Goal: Information Seeking & Learning: Learn about a topic

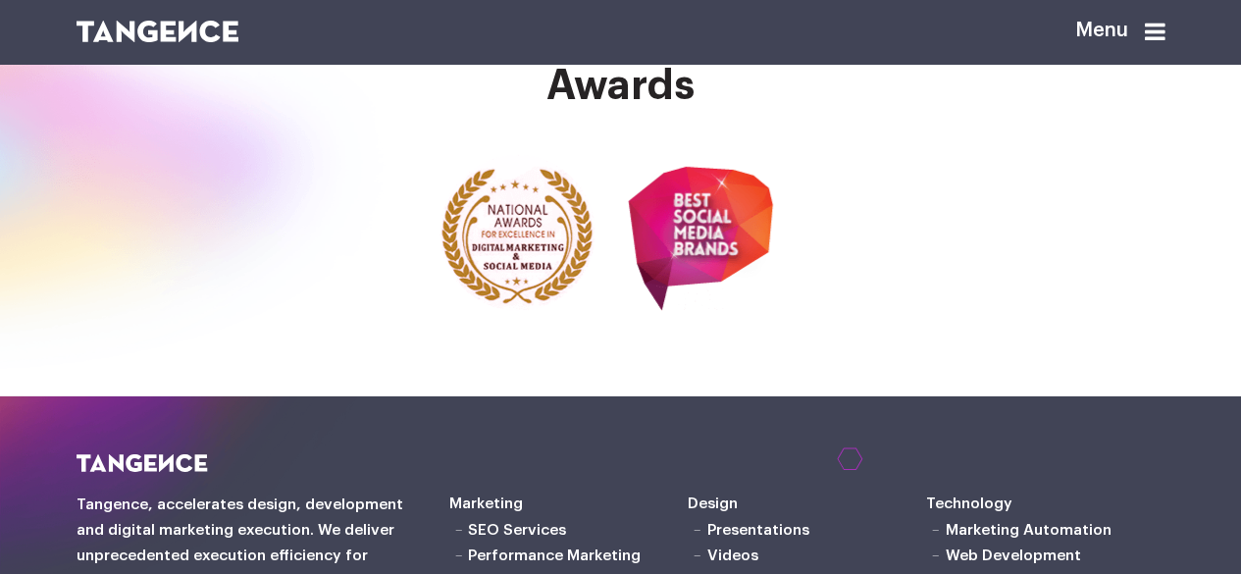
scroll to position [3305, 0]
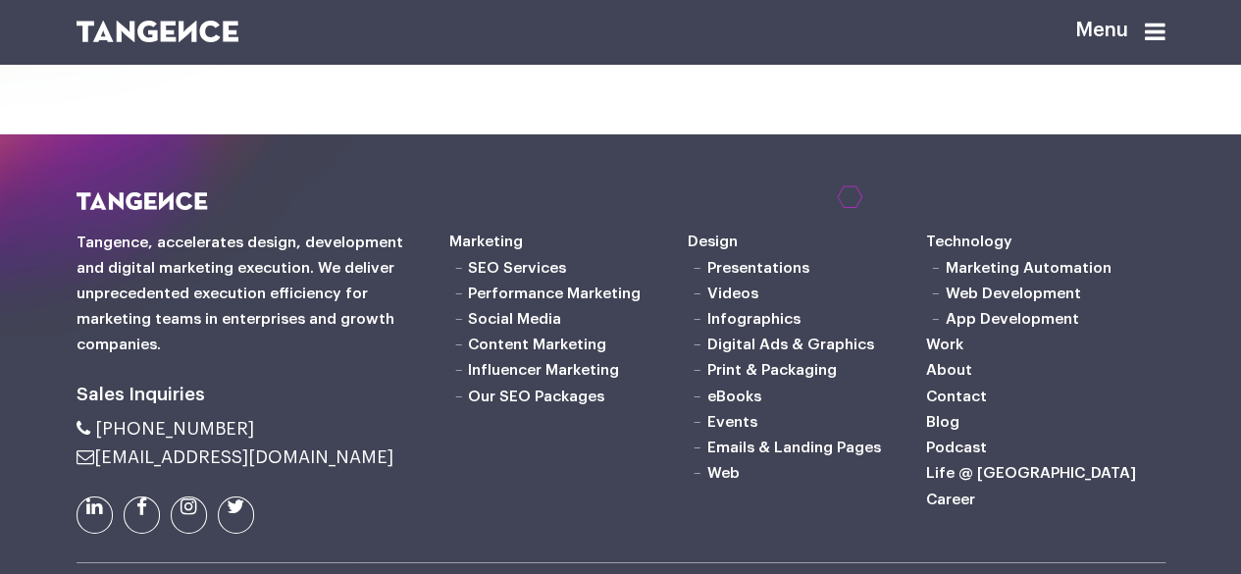
click at [1166, 36] on icon at bounding box center [1155, 32] width 21 height 24
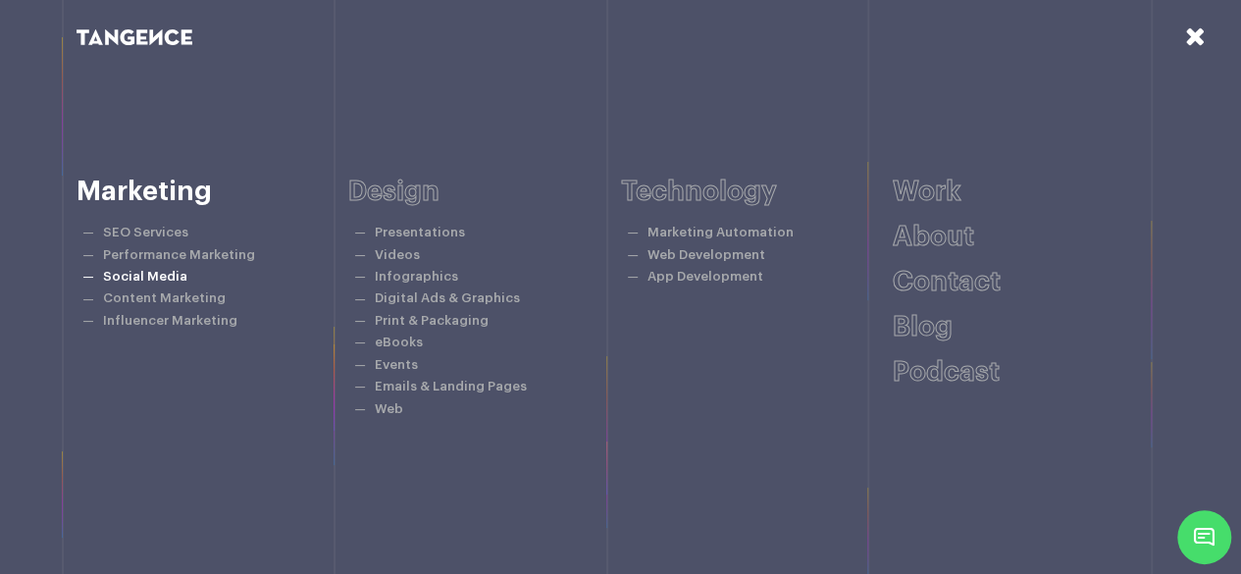
scroll to position [3313, 0]
click at [1191, 33] on icon at bounding box center [1195, 37] width 21 height 26
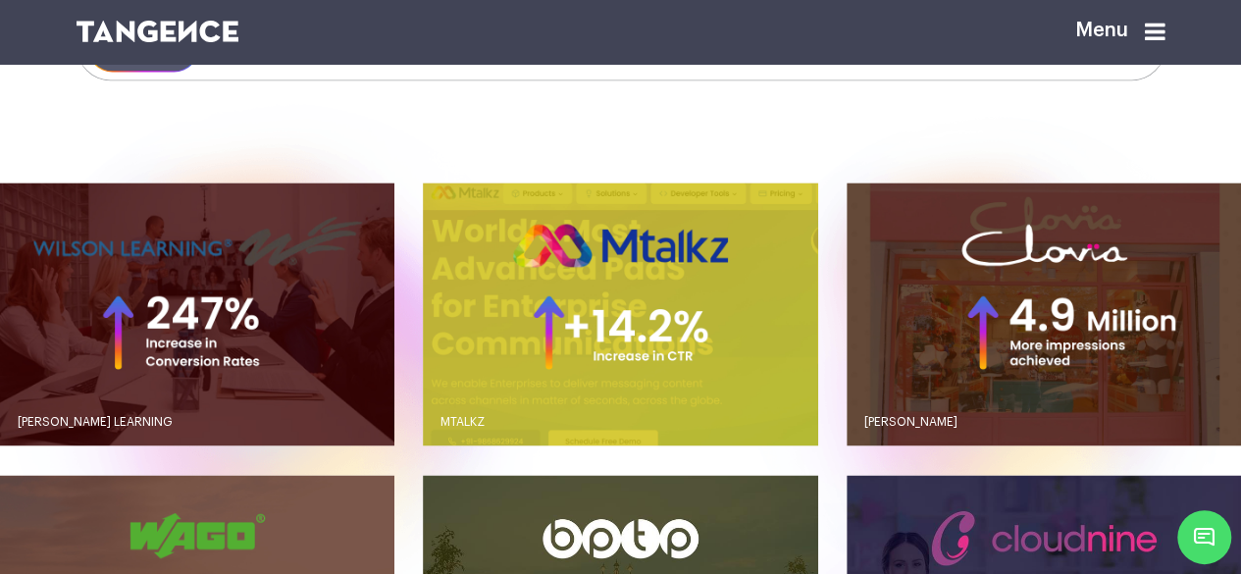
scroll to position [1547, 0]
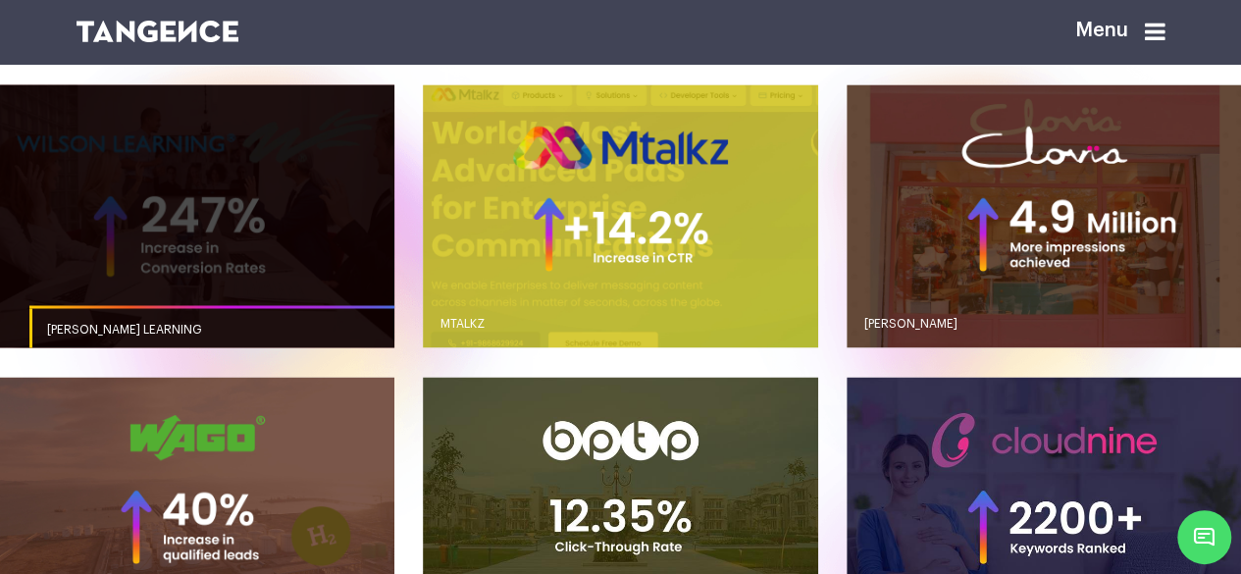
click at [199, 279] on link "button" at bounding box center [197, 215] width 394 height 263
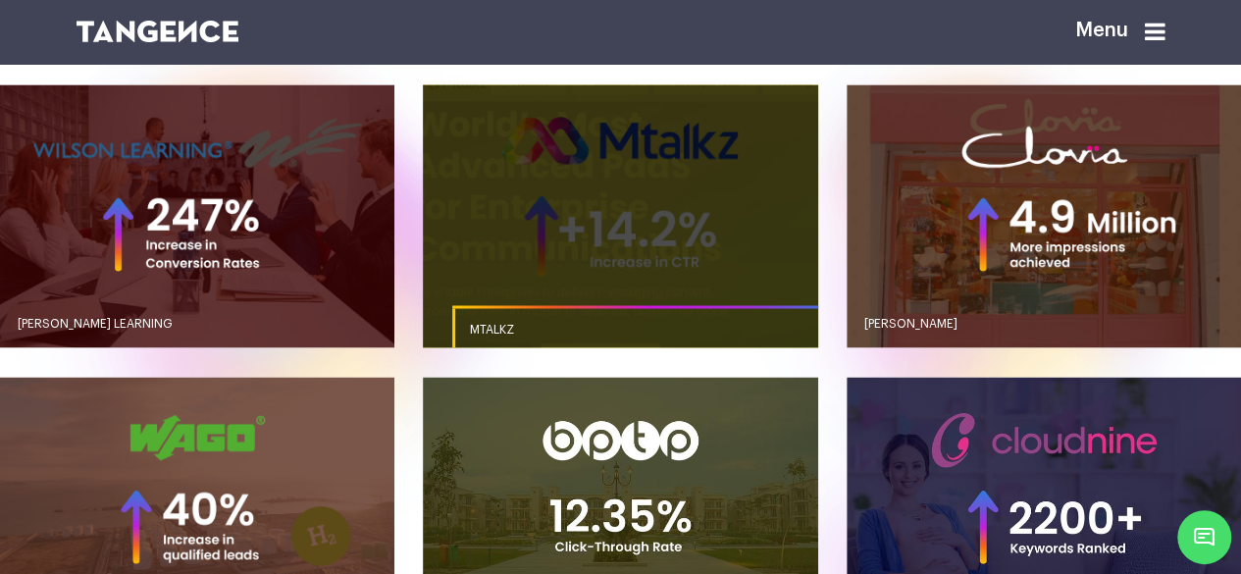
click at [593, 271] on link "button" at bounding box center [620, 215] width 394 height 263
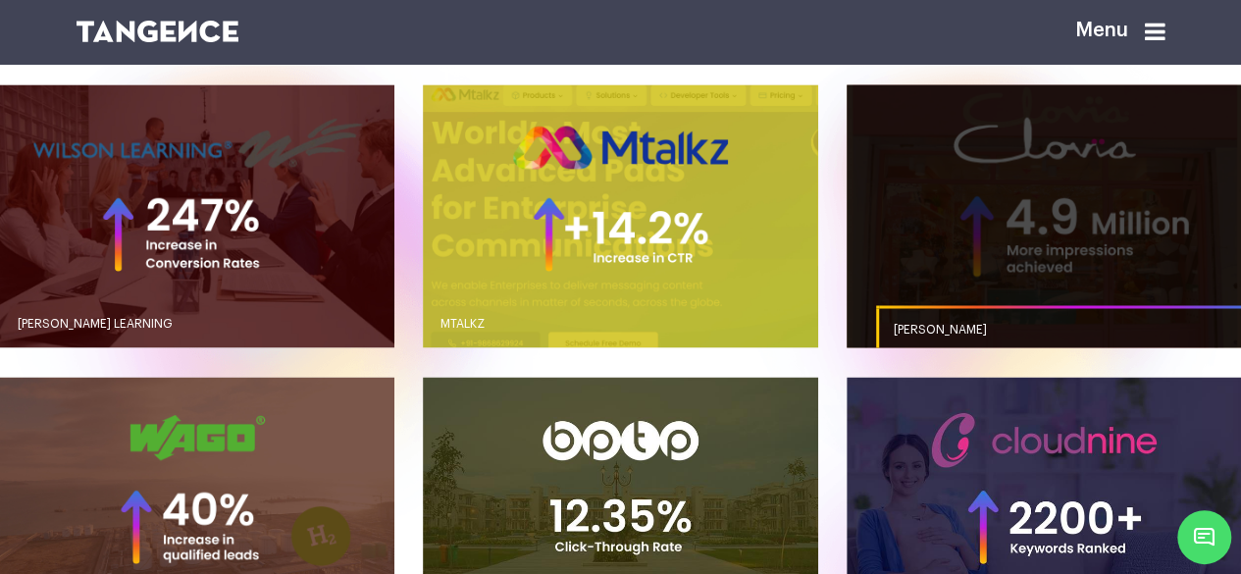
click at [1044, 250] on link "button" at bounding box center [1044, 215] width 394 height 263
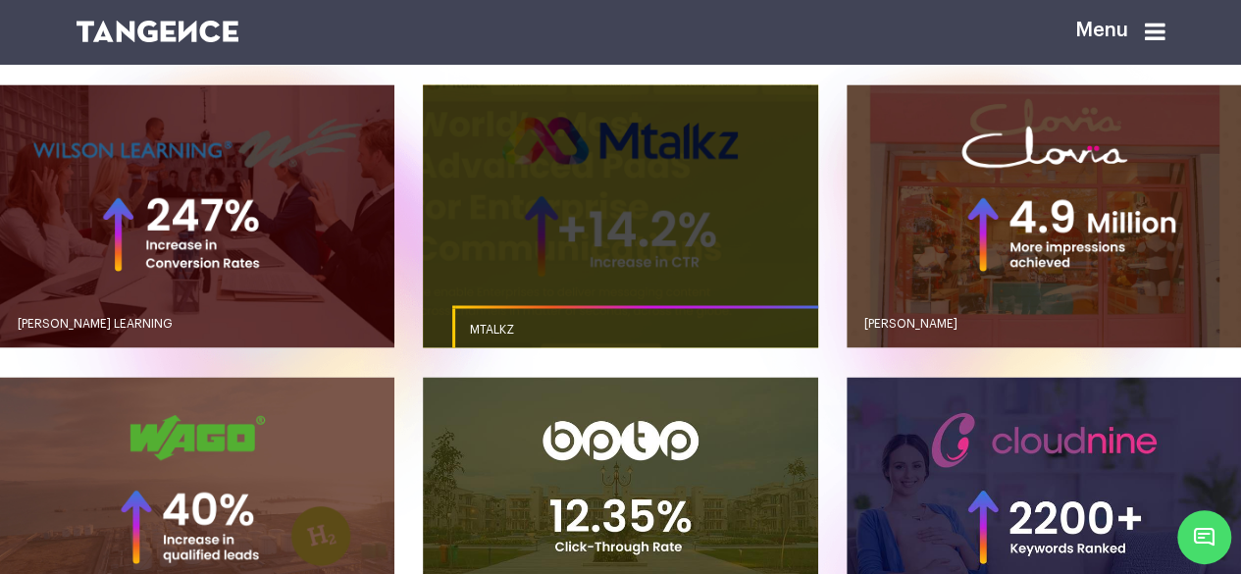
scroll to position [1842, 0]
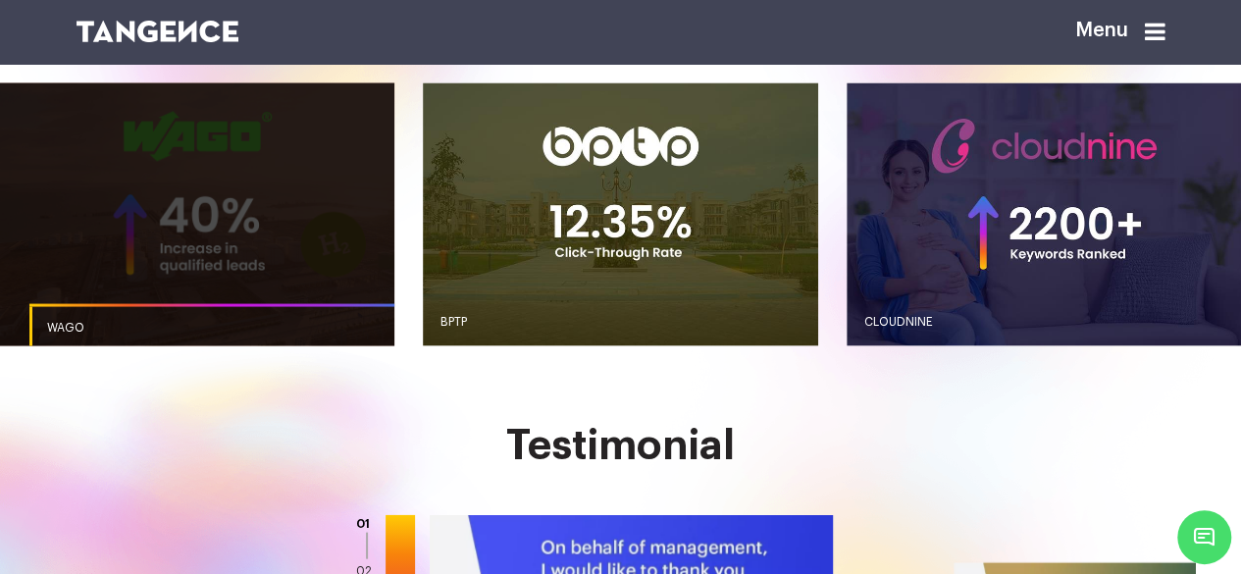
click at [205, 264] on link "button" at bounding box center [197, 213] width 394 height 263
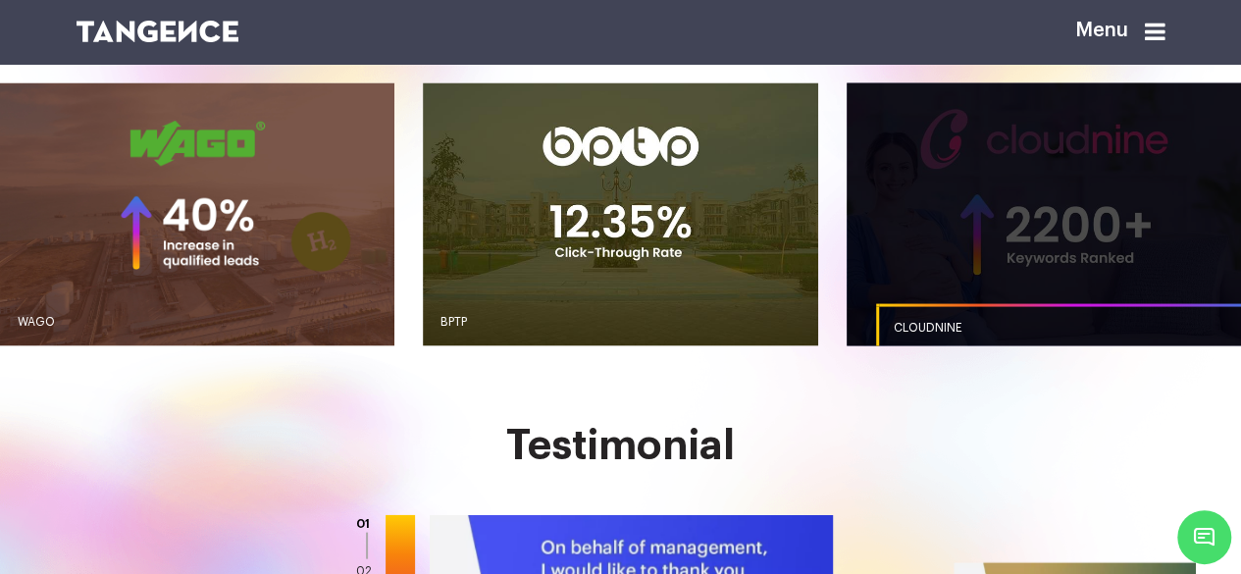
click at [1039, 271] on link "button" at bounding box center [1044, 213] width 394 height 263
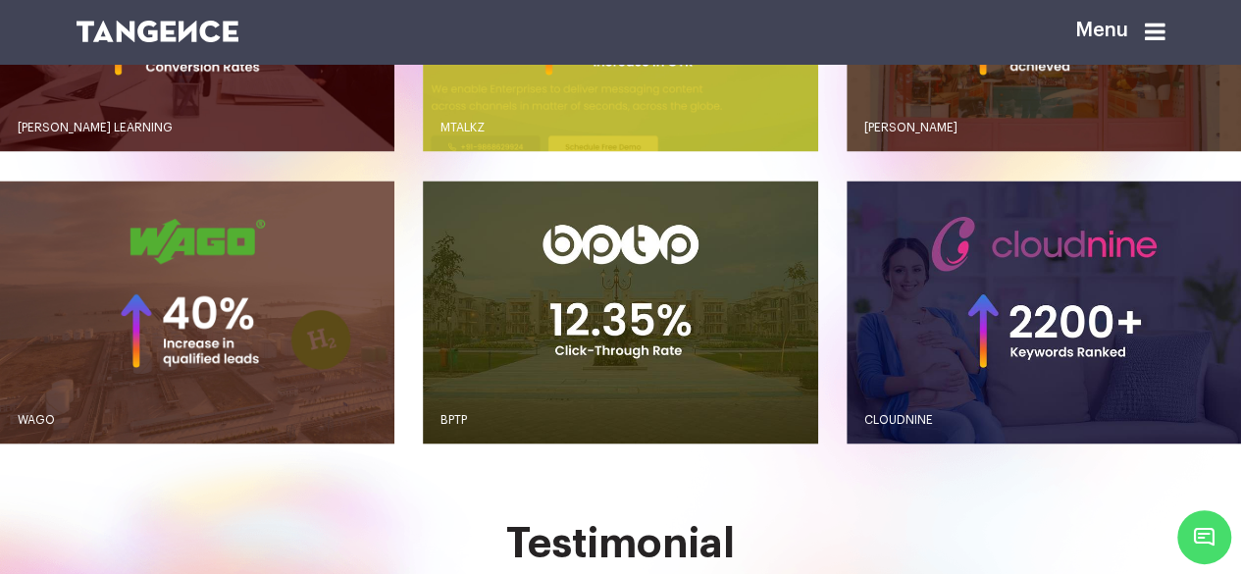
scroll to position [1645, 0]
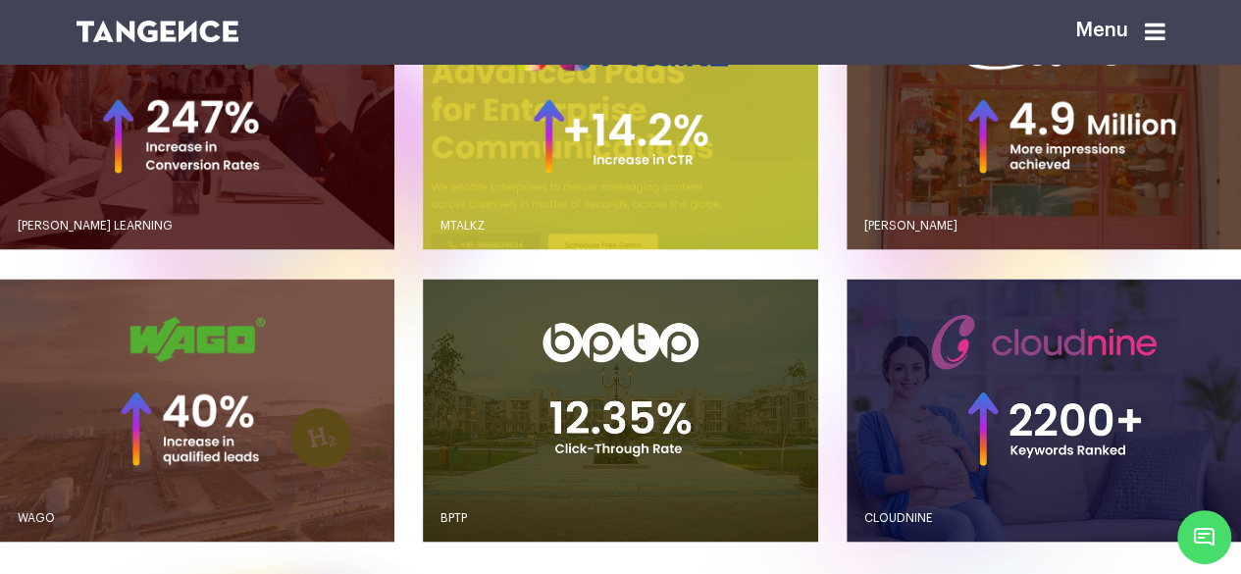
click at [402, 329] on div "WILSON LEARNING WAGO" at bounding box center [620, 279] width 1241 height 586
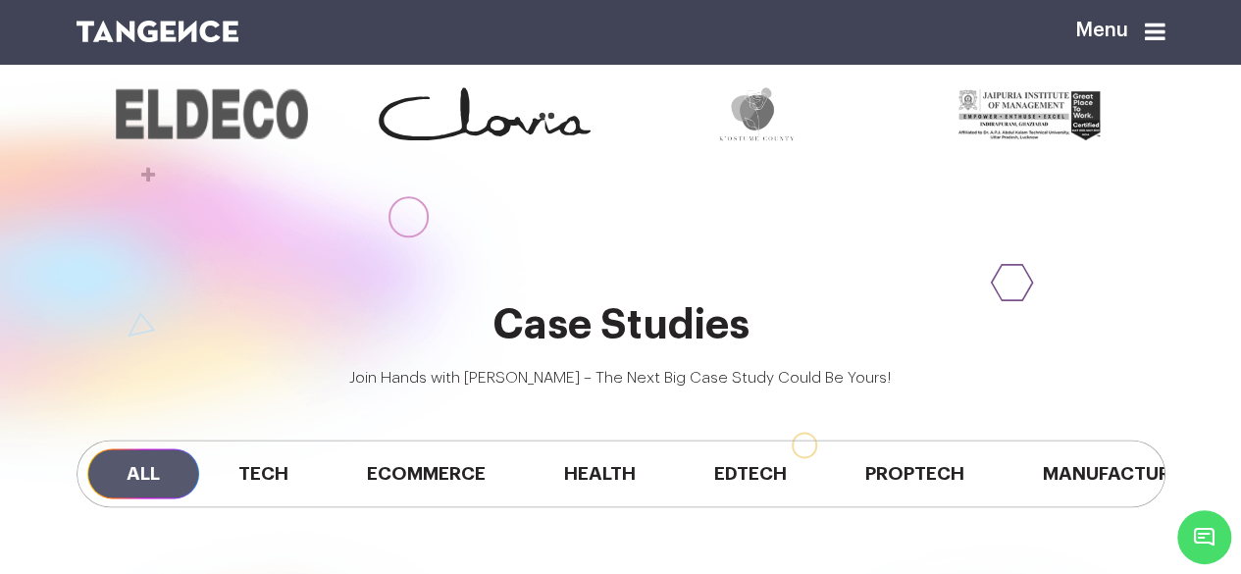
scroll to position [1253, 0]
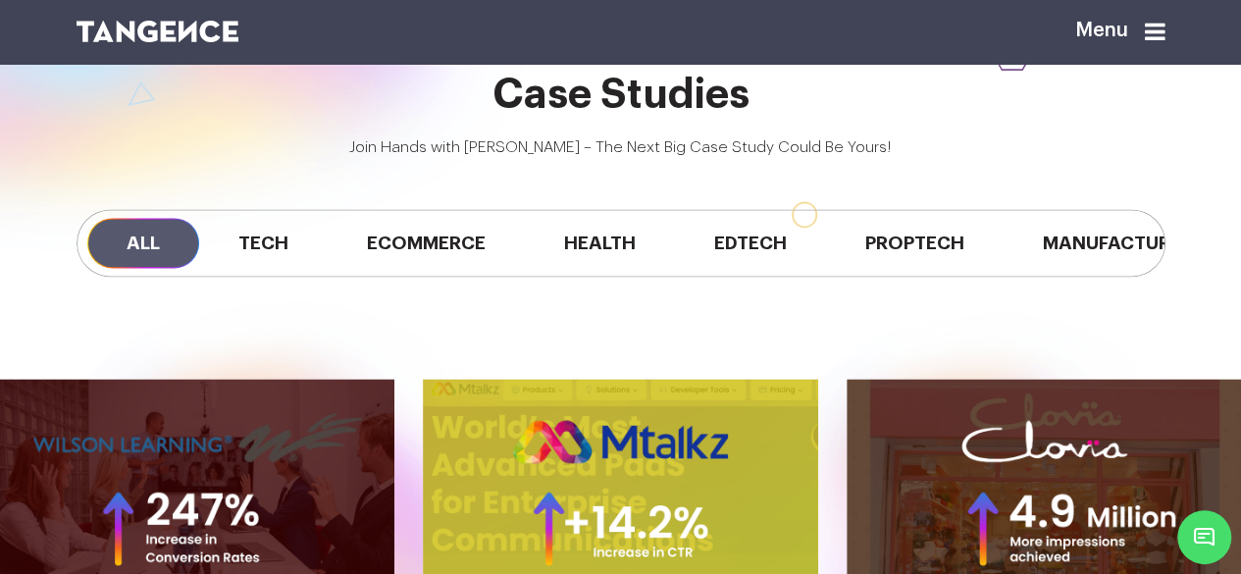
click at [838, 117] on h2 "Case Studies" at bounding box center [621, 94] width 1089 height 45
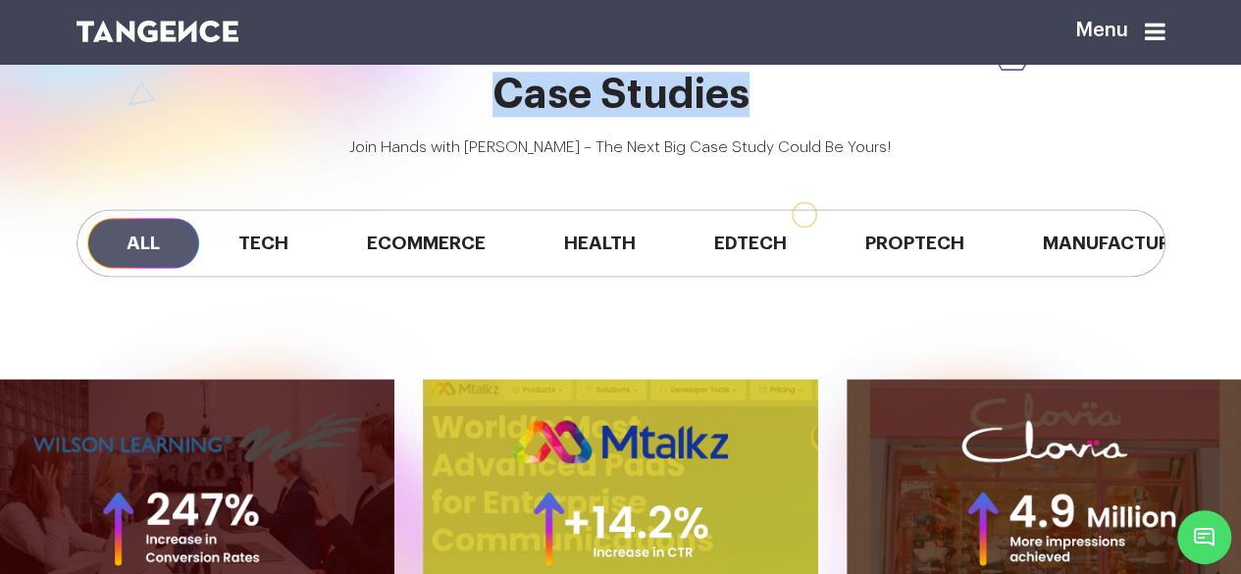
click at [679, 117] on h2 "Case Studies" at bounding box center [621, 94] width 1089 height 45
click at [718, 117] on h2 "Case Studies" at bounding box center [621, 94] width 1089 height 45
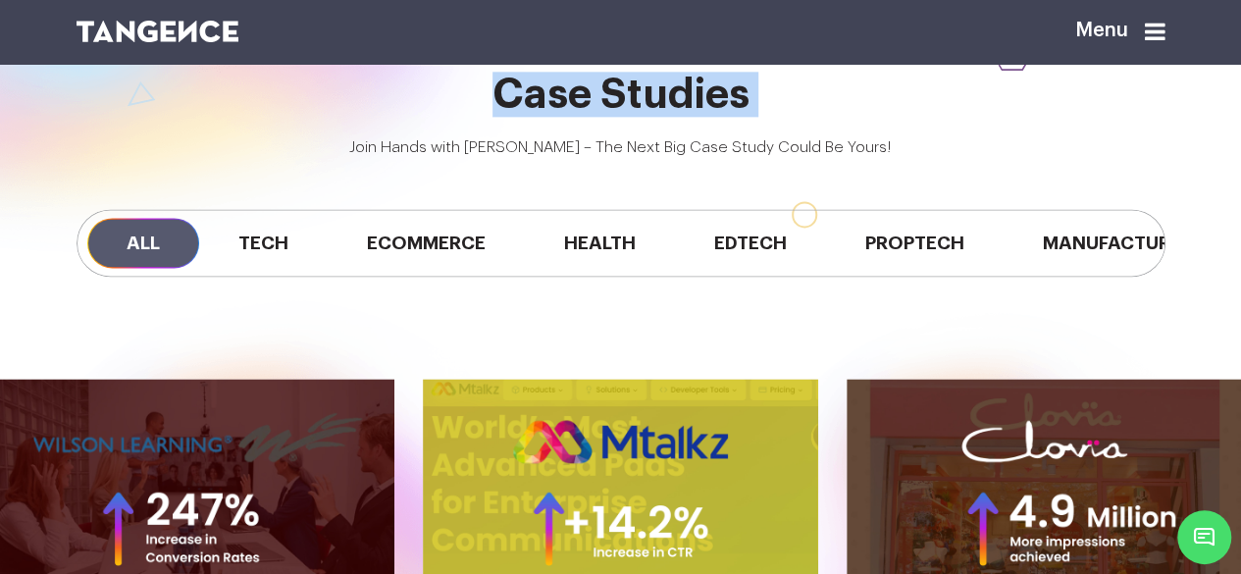
click at [718, 117] on h2 "Case Studies" at bounding box center [621, 94] width 1089 height 45
click at [746, 117] on h2 "Case Studies" at bounding box center [621, 94] width 1089 height 45
click at [636, 117] on h2 "Case Studies" at bounding box center [621, 94] width 1089 height 45
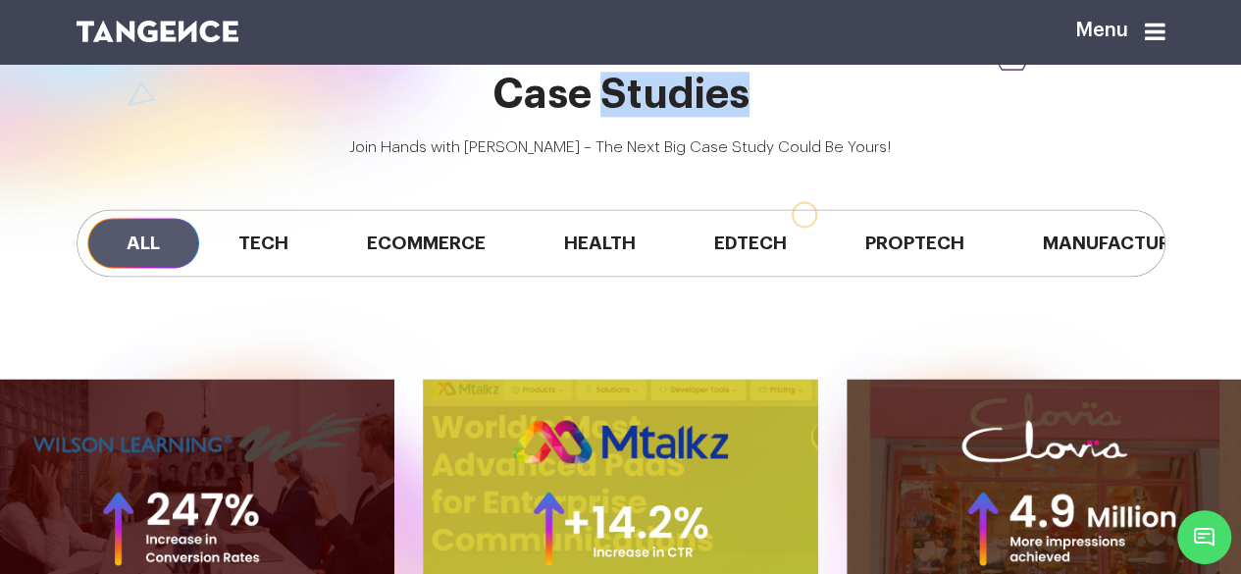
click at [636, 117] on h2 "Case Studies" at bounding box center [621, 94] width 1089 height 45
click at [702, 117] on h2 "Case Studies" at bounding box center [621, 94] width 1089 height 45
click at [748, 117] on h2 "Case Studies" at bounding box center [621, 94] width 1089 height 45
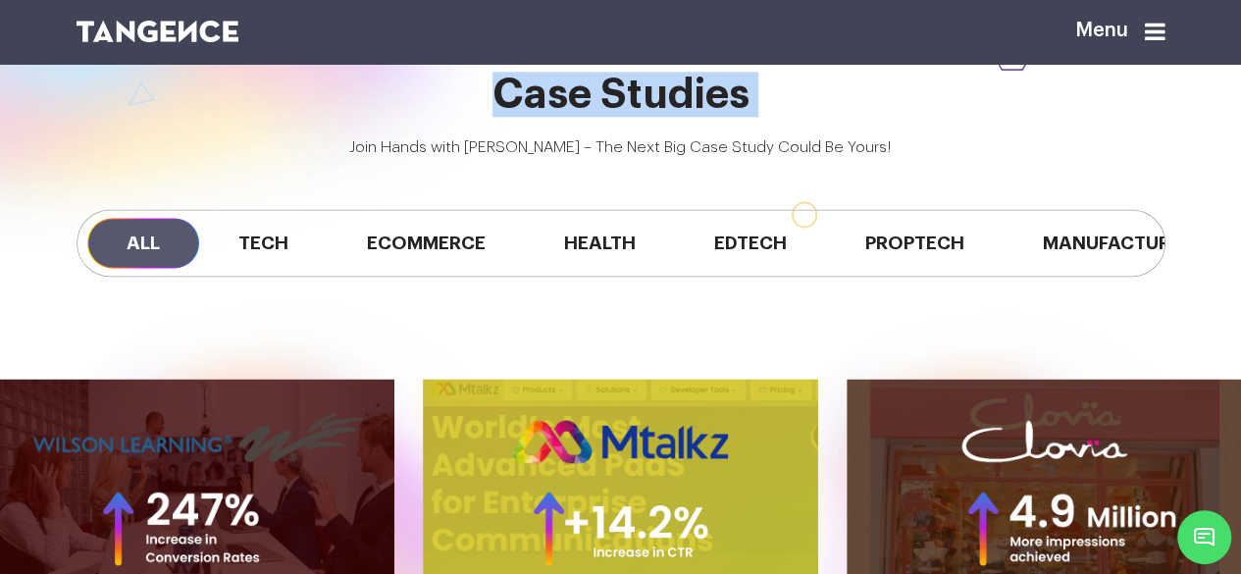
click at [748, 117] on h2 "Case Studies" at bounding box center [621, 94] width 1089 height 45
click at [771, 117] on h2 "Case Studies" at bounding box center [621, 94] width 1089 height 45
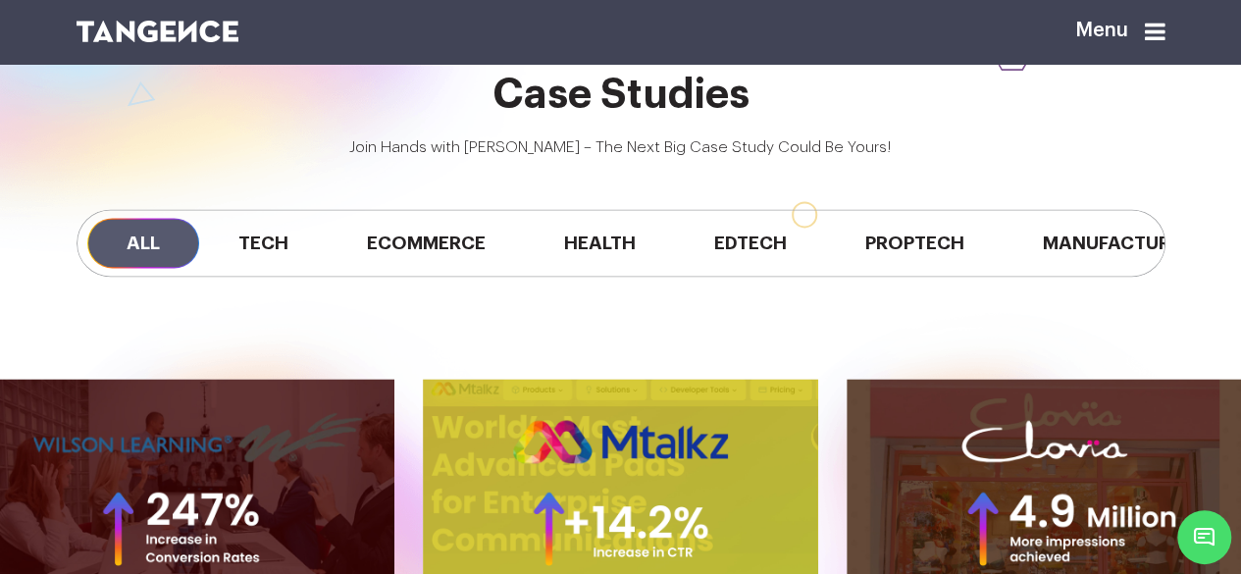
click at [771, 117] on h2 "Case Studies" at bounding box center [621, 94] width 1089 height 45
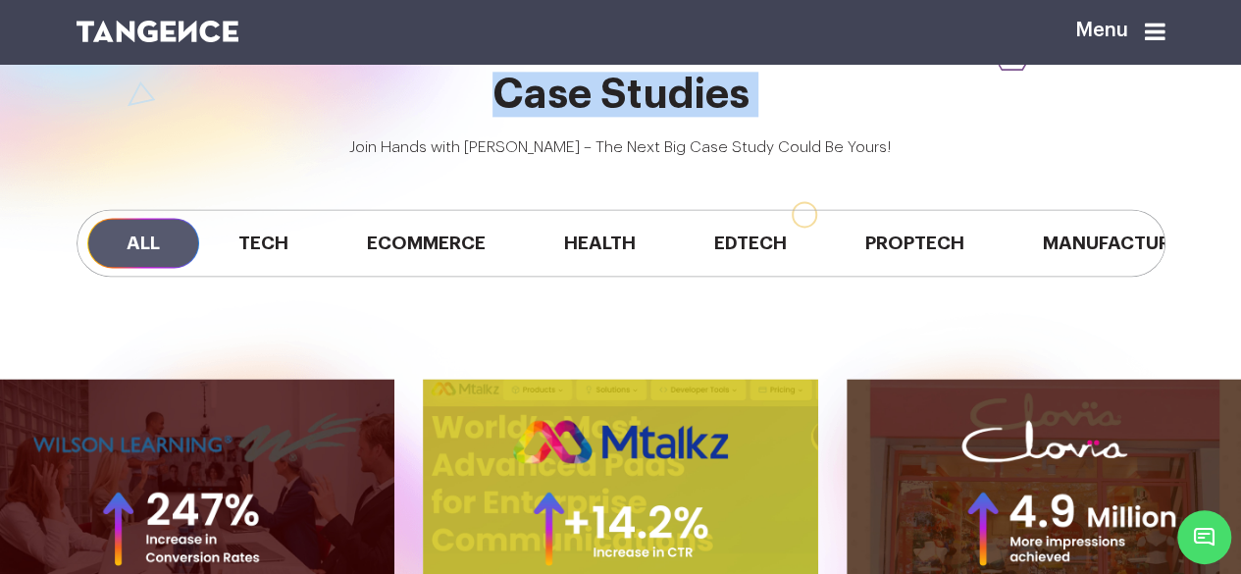
click at [771, 117] on h2 "Case Studies" at bounding box center [621, 94] width 1089 height 45
click at [691, 117] on h2 "Case Studies" at bounding box center [621, 94] width 1089 height 45
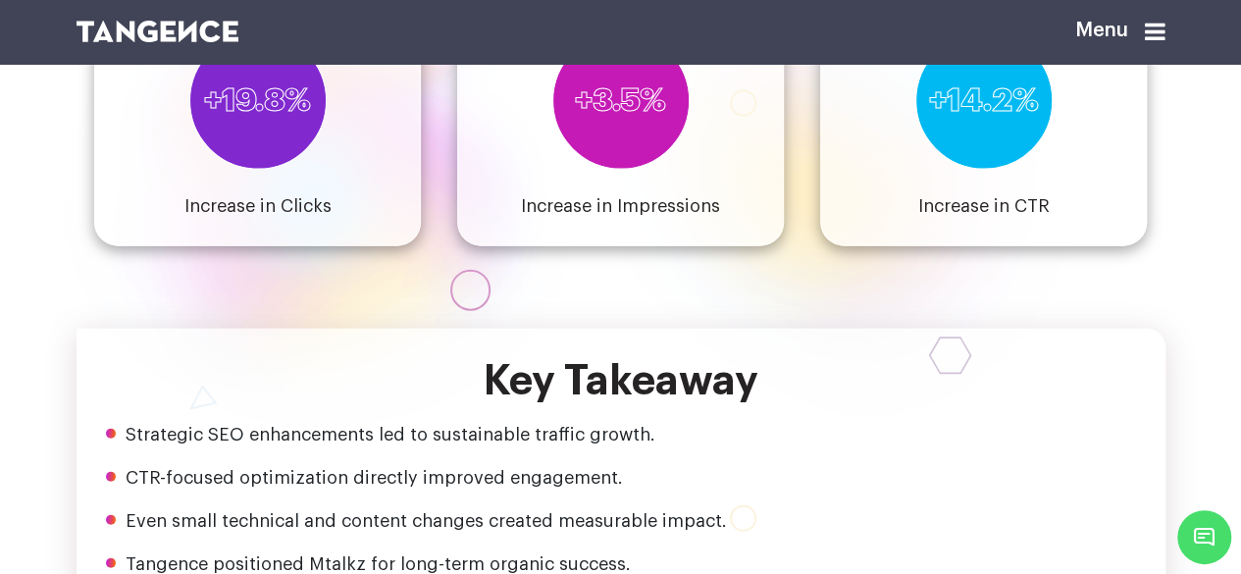
scroll to position [1864, 0]
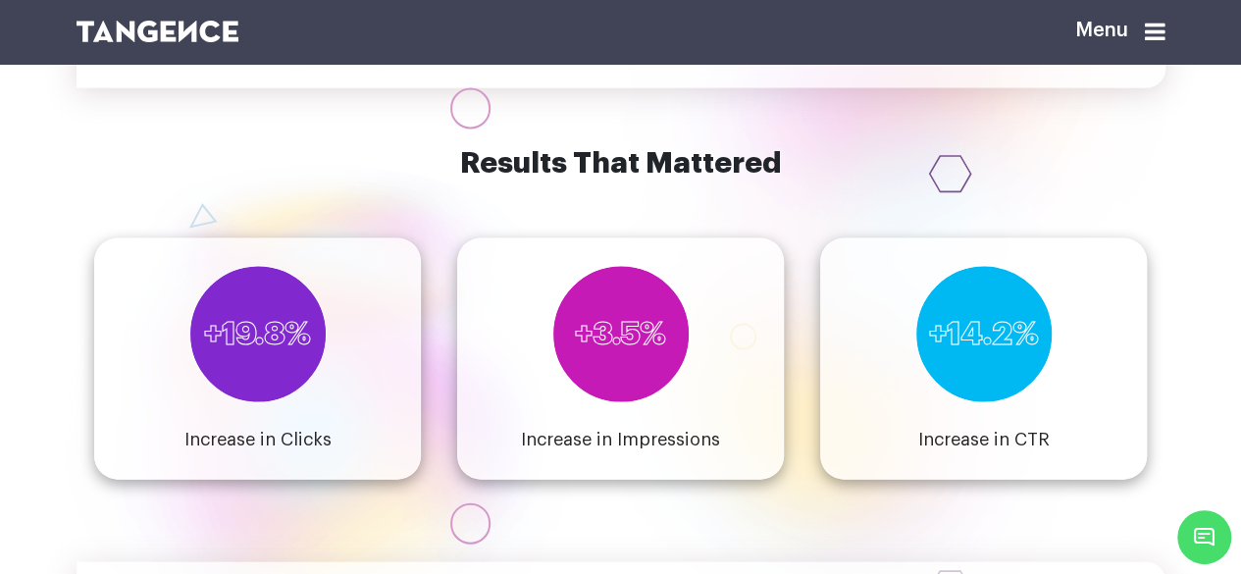
click at [183, 180] on h6 "Results That Mattered" at bounding box center [621, 163] width 1089 height 32
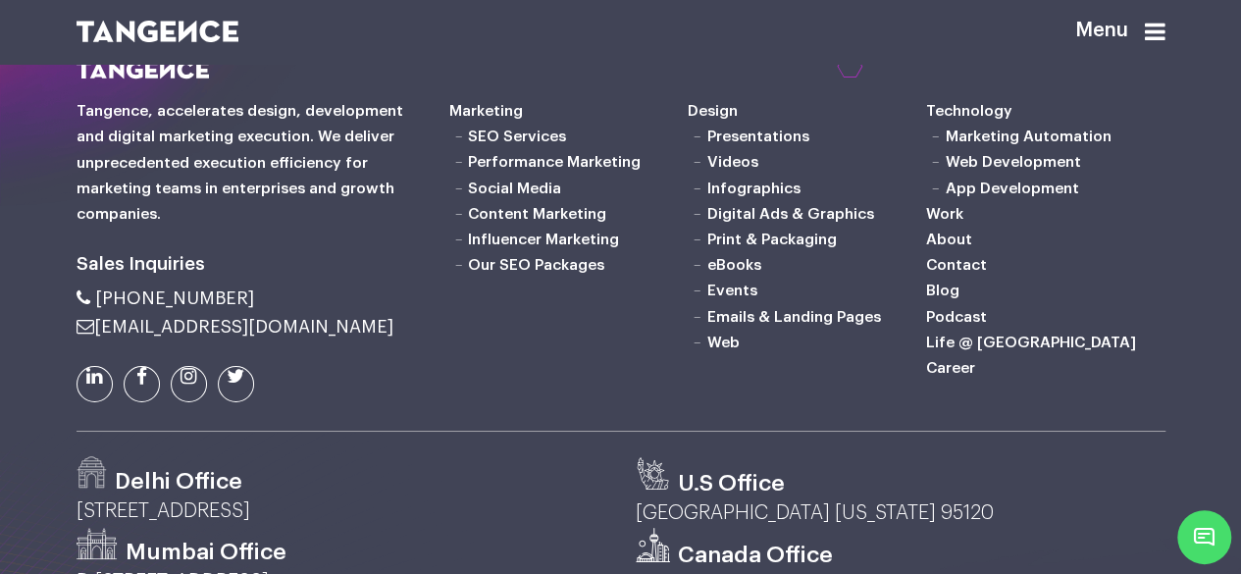
scroll to position [3275, 0]
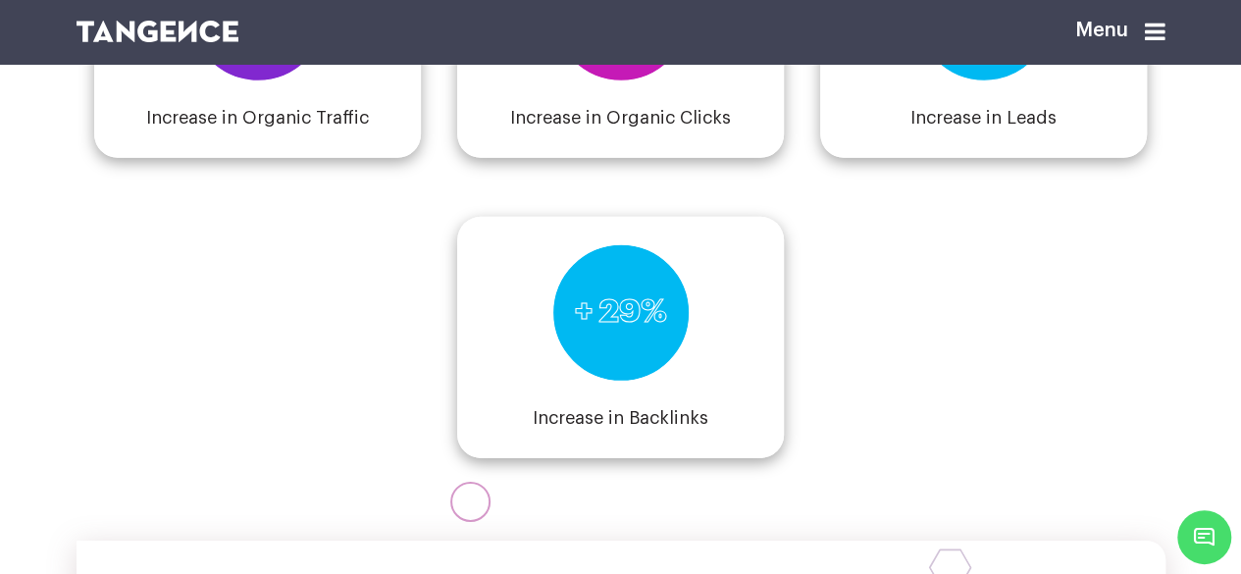
scroll to position [2747, 0]
